Goal: Task Accomplishment & Management: Manage account settings

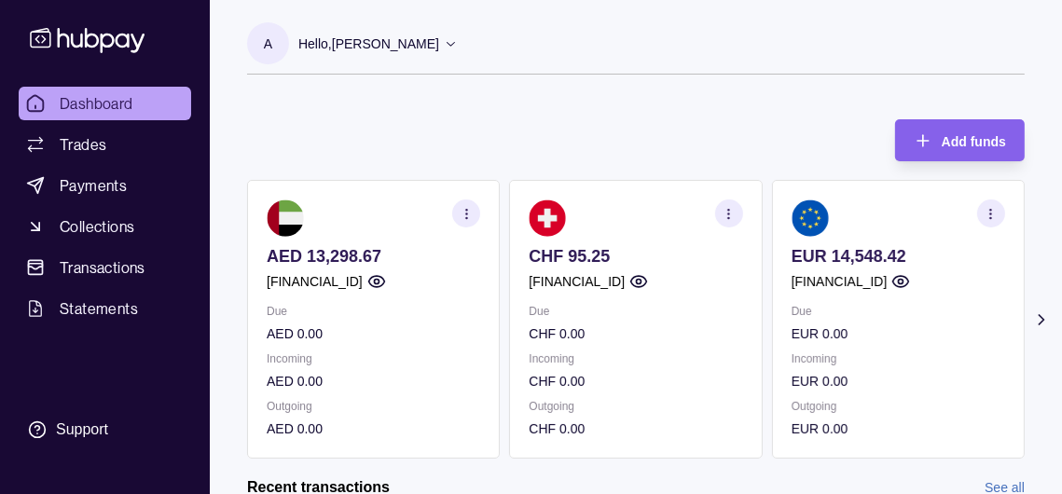
click at [439, 39] on p "Hello, [PERSON_NAME]" at bounding box center [368, 44] width 141 height 21
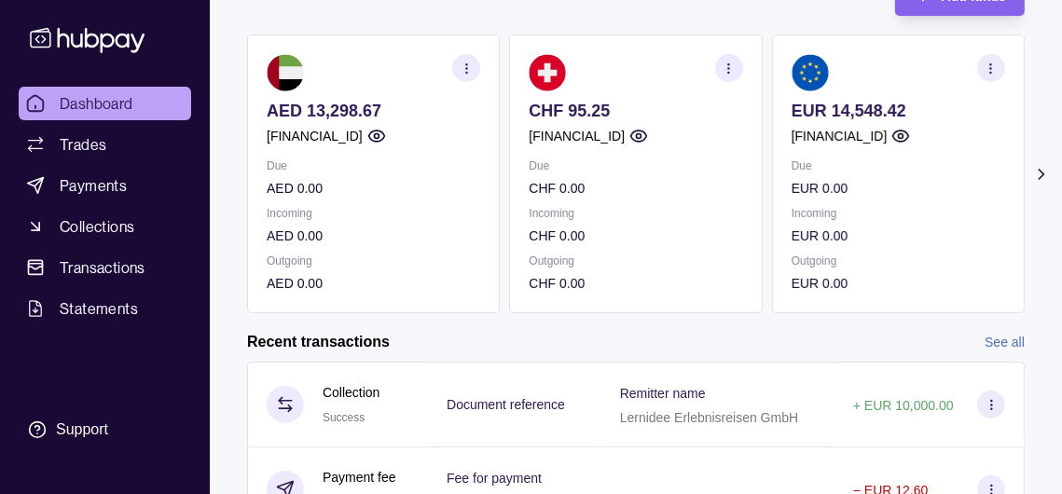
scroll to position [466, 0]
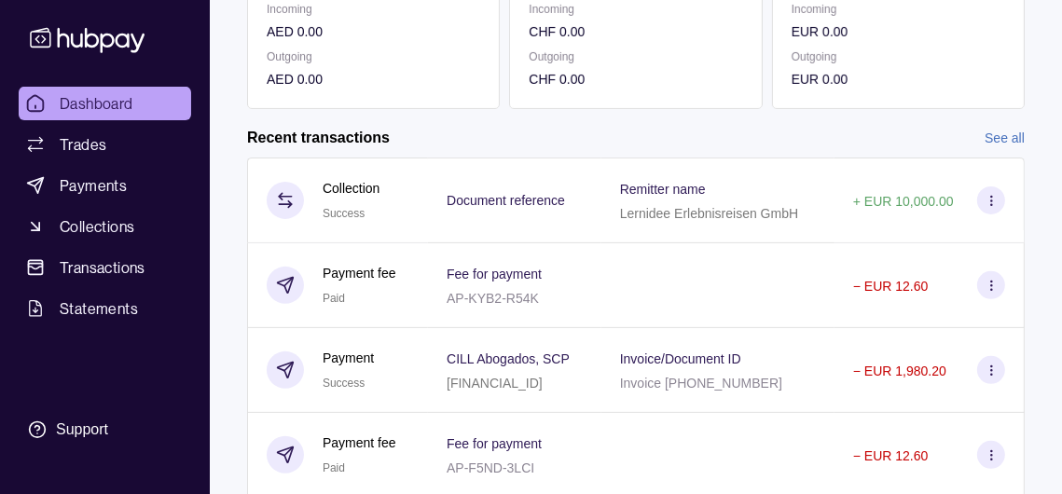
click at [995, 208] on icon at bounding box center [992, 201] width 14 height 14
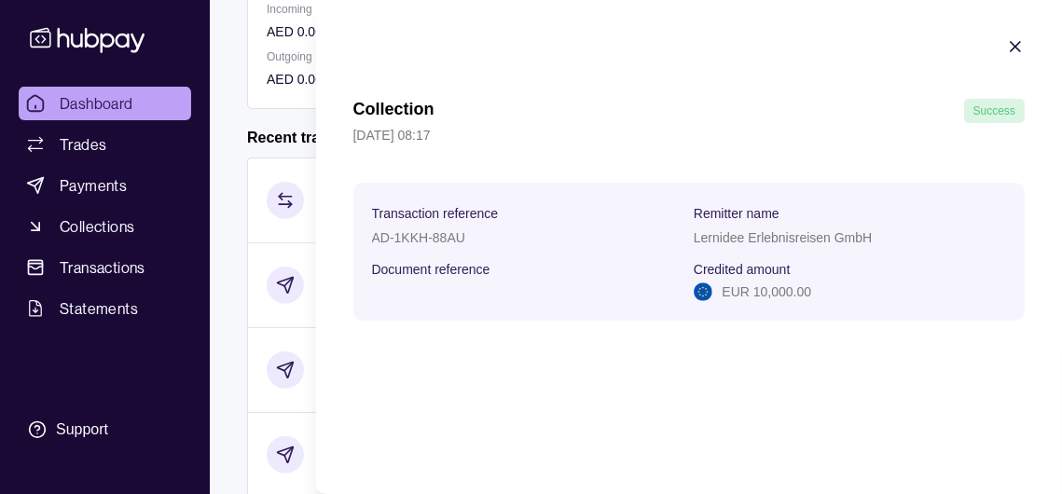
click at [1023, 56] on icon "button" at bounding box center [1016, 46] width 19 height 19
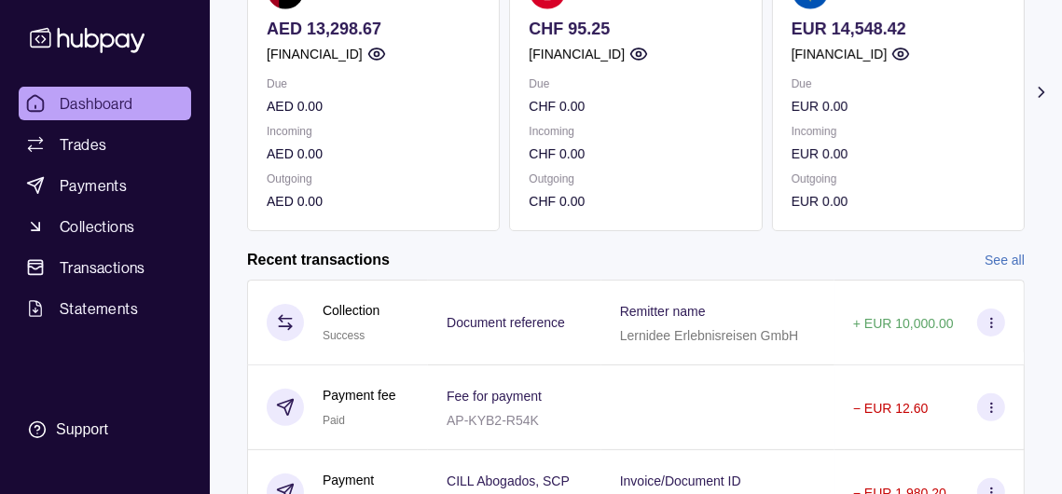
scroll to position [0, 0]
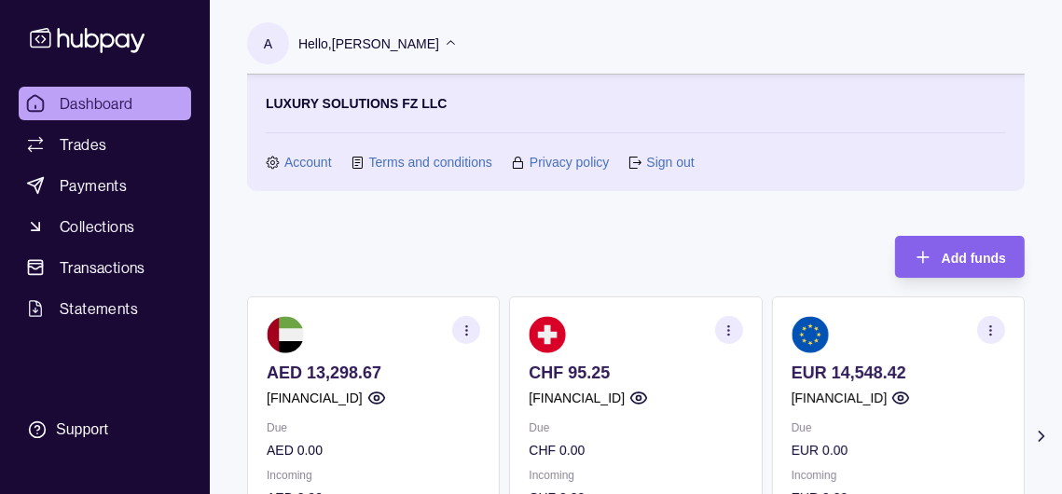
click at [439, 49] on p "Hello, [PERSON_NAME]" at bounding box center [368, 44] width 141 height 21
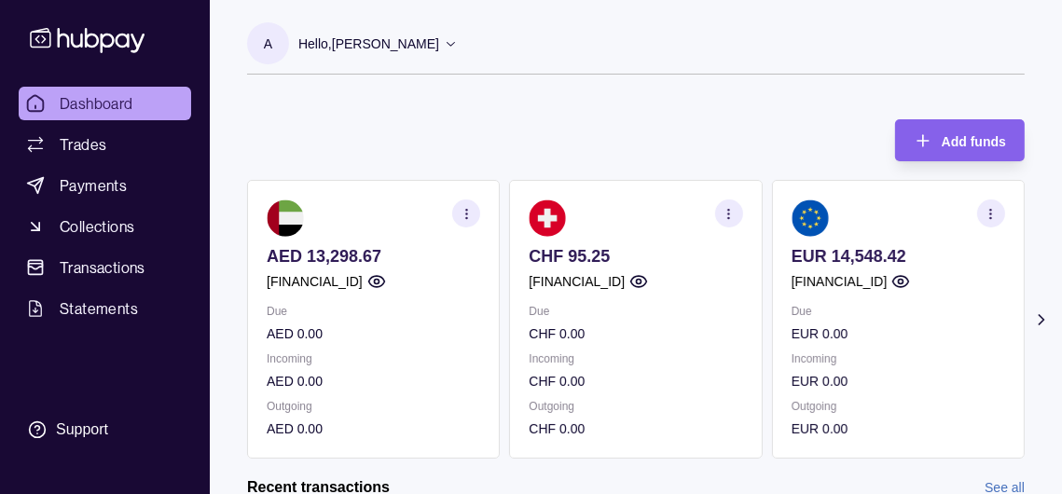
click at [439, 49] on p "Hello, [PERSON_NAME]" at bounding box center [368, 44] width 141 height 21
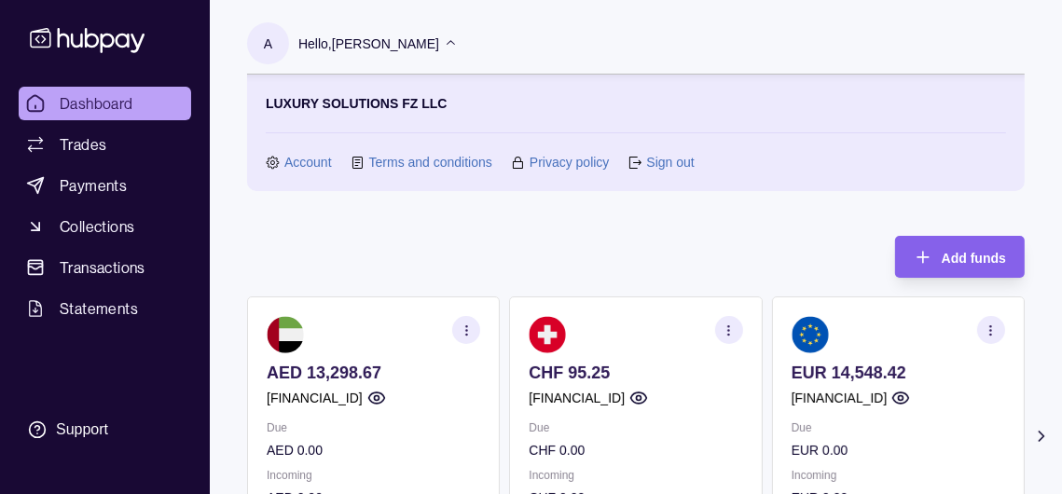
click at [674, 160] on link "Sign out" at bounding box center [670, 162] width 48 height 21
